Goal: Information Seeking & Learning: Learn about a topic

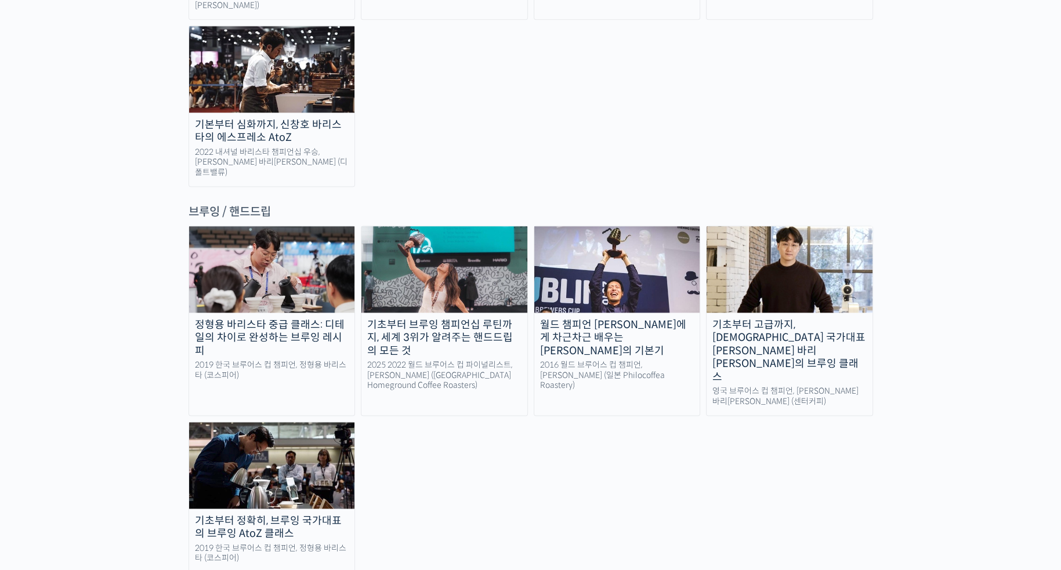
scroll to position [1799, 0]
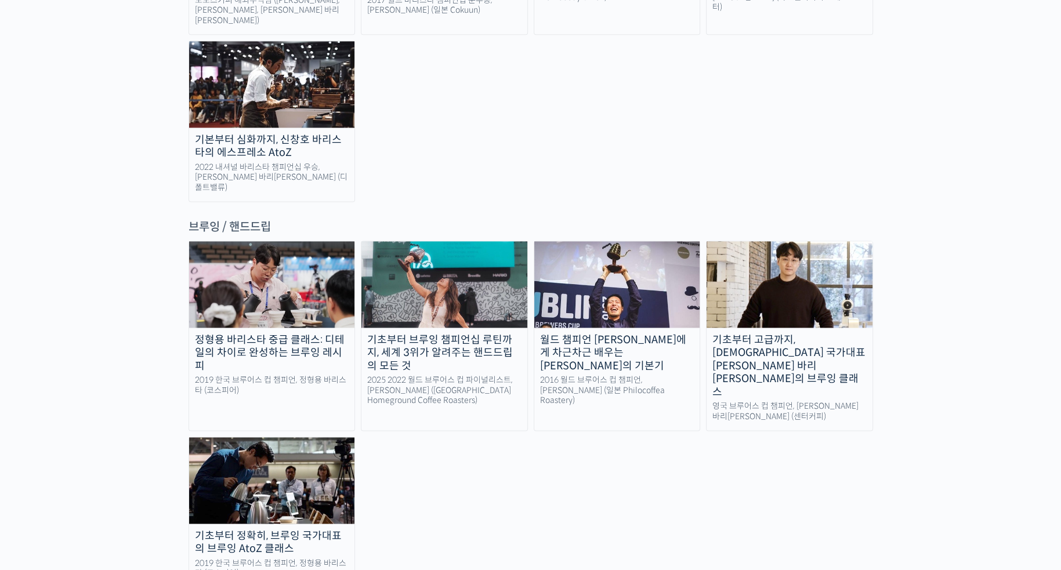
click at [464, 334] on div "기초부터 브루잉 챔피언십 루틴까지, 세계 3위가 알려주는 핸드드립의 모든 것" at bounding box center [445, 353] width 166 height 39
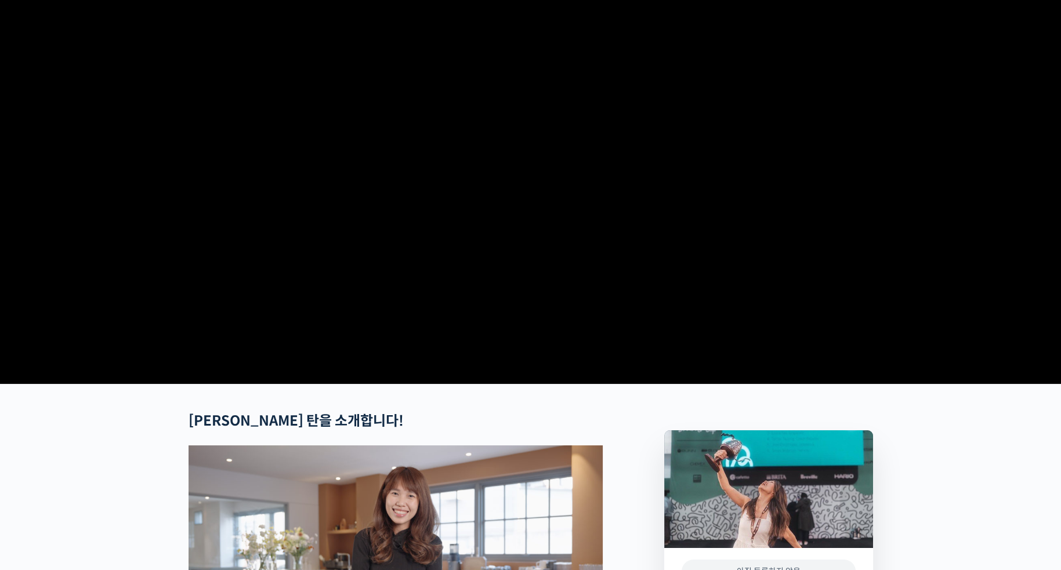
scroll to position [58, 0]
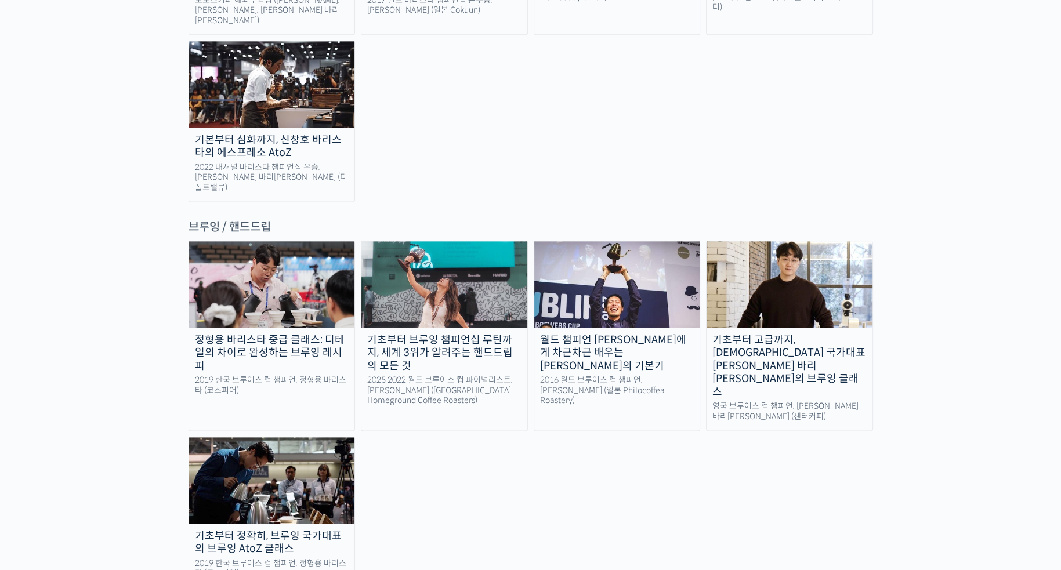
click at [619, 375] on div "2016 월드 브루어스 컵 챔피언, [PERSON_NAME] (일본 Philocoffea Roastery)" at bounding box center [617, 390] width 166 height 31
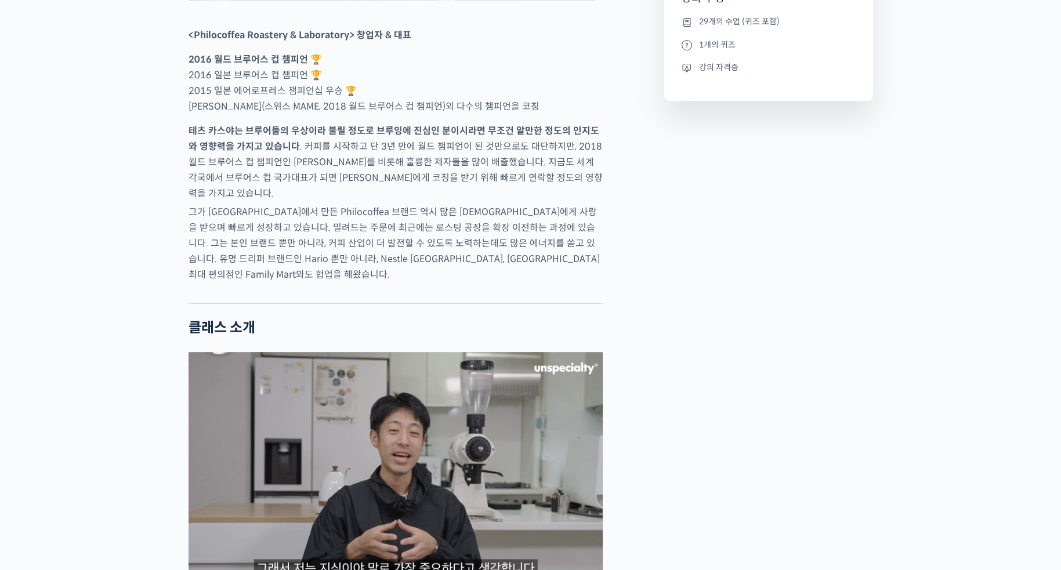
scroll to position [754, 0]
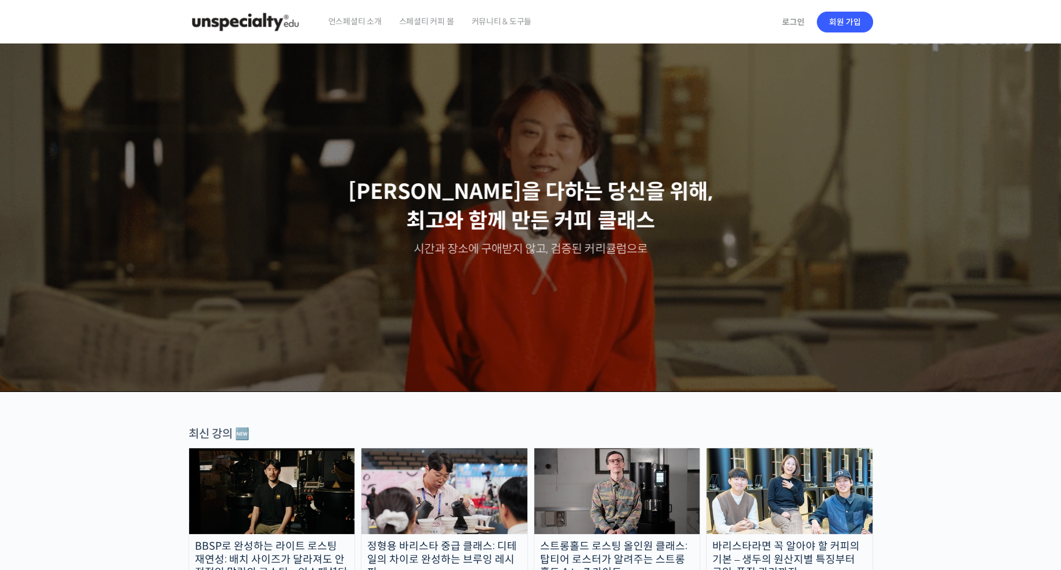
click at [428, 24] on span "스페셜티 커피 몰" at bounding box center [426, 21] width 55 height 44
